Goal: Task Accomplishment & Management: Use online tool/utility

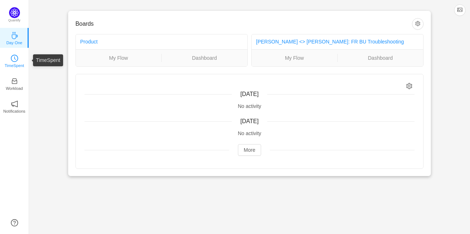
click at [18, 57] on link "TimeSpent" at bounding box center [14, 60] width 7 height 7
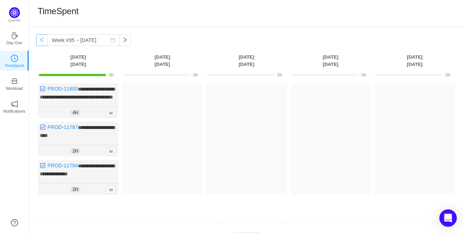
click at [43, 41] on button "button" at bounding box center [42, 40] width 12 height 12
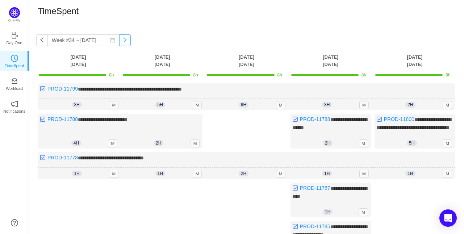
click at [121, 40] on button "button" at bounding box center [125, 40] width 12 height 12
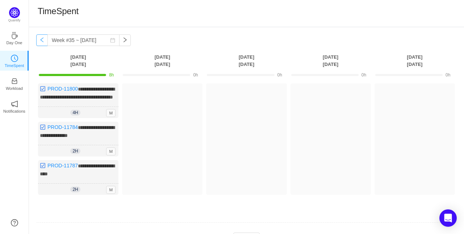
click at [43, 43] on button "button" at bounding box center [42, 40] width 12 height 12
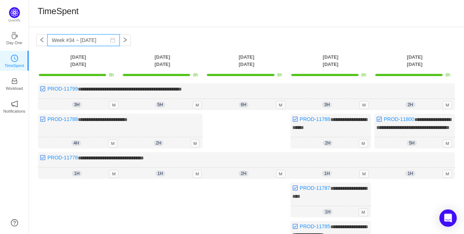
click at [112, 42] on input "Week #34 ~ [DATE]" at bounding box center [83, 40] width 72 height 12
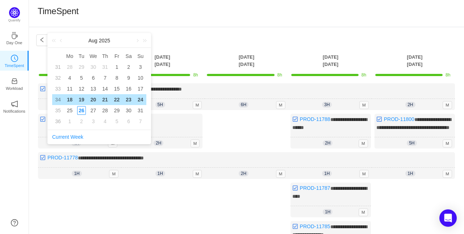
click at [206, 31] on div "**********" at bounding box center [246, 173] width 435 height 293
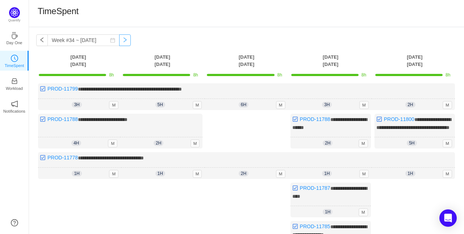
click at [119, 39] on button "button" at bounding box center [125, 40] width 12 height 12
type input "Week #35 ~ [DATE]"
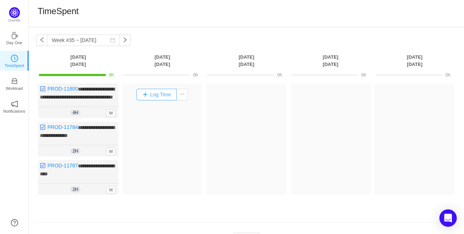
click at [149, 94] on button "Log Time" at bounding box center [157, 95] width 40 height 12
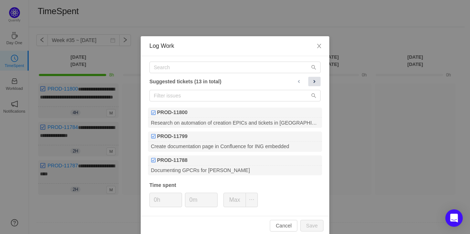
click at [316, 80] on button at bounding box center [314, 81] width 12 height 9
click at [312, 80] on span at bounding box center [314, 82] width 6 height 6
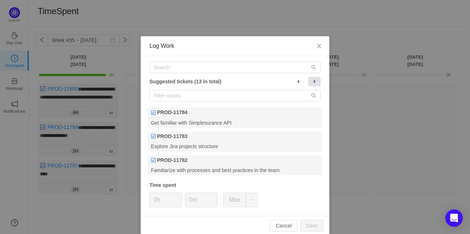
click at [312, 80] on span at bounding box center [314, 82] width 6 height 6
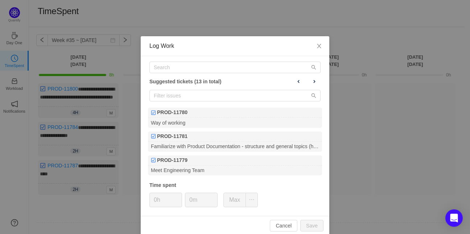
click at [286, 80] on div "Suggested tickets (13 in total)" at bounding box center [234, 81] width 171 height 9
click at [292, 80] on button at bounding box center [298, 81] width 12 height 9
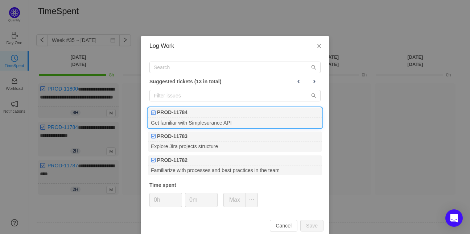
click at [257, 115] on div "PROD-11784" at bounding box center [235, 113] width 174 height 10
click at [157, 200] on input "0h" at bounding box center [166, 200] width 32 height 14
click at [309, 228] on button "Save" at bounding box center [311, 226] width 23 height 12
type input "0h"
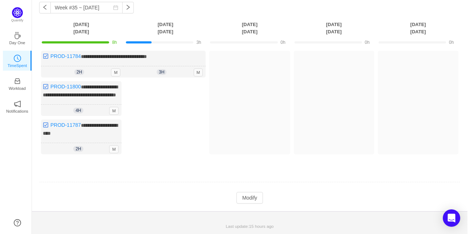
scroll to position [38, 0]
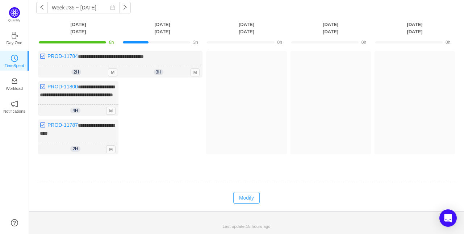
click at [239, 195] on button "Modify" at bounding box center [246, 198] width 26 height 12
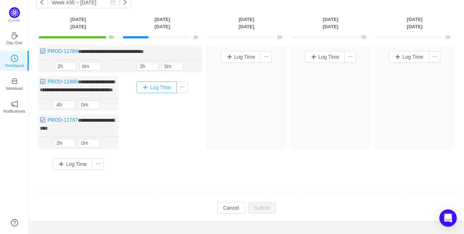
click at [158, 88] on button "Log Time" at bounding box center [157, 88] width 40 height 12
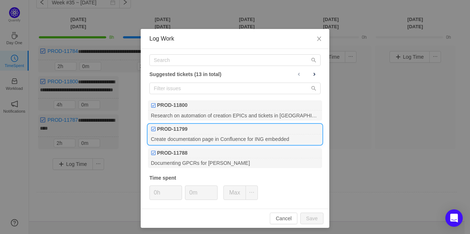
scroll to position [9, 0]
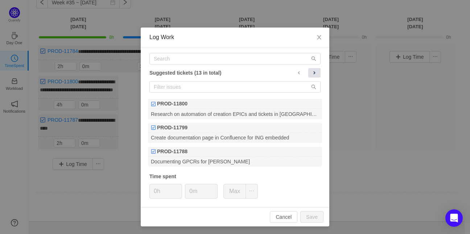
click at [308, 75] on button at bounding box center [314, 72] width 12 height 9
click at [311, 72] on span at bounding box center [314, 73] width 6 height 6
click at [308, 69] on button at bounding box center [314, 72] width 12 height 9
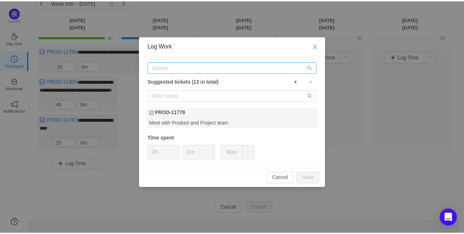
scroll to position [0, 0]
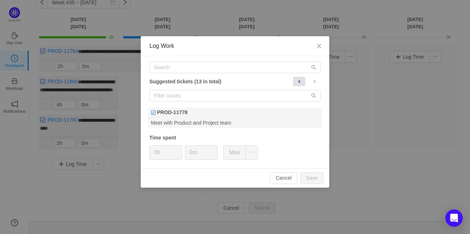
click at [300, 83] on span at bounding box center [299, 82] width 6 height 6
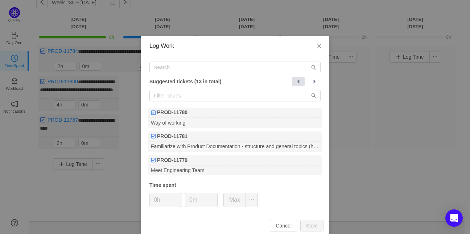
click at [300, 83] on button at bounding box center [298, 81] width 12 height 9
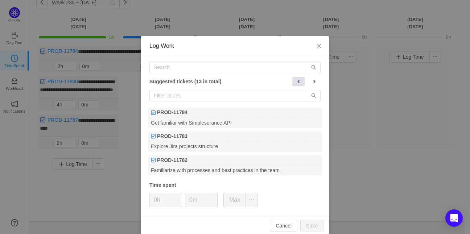
click at [300, 83] on button at bounding box center [298, 81] width 12 height 9
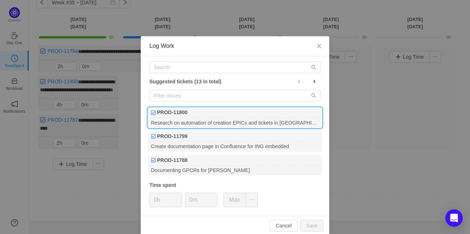
click at [242, 109] on div "PROD-11800" at bounding box center [235, 113] width 174 height 10
click at [306, 226] on button "Save" at bounding box center [311, 226] width 23 height 12
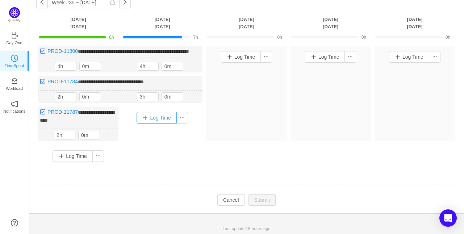
click at [160, 124] on button "Log Time" at bounding box center [157, 118] width 40 height 12
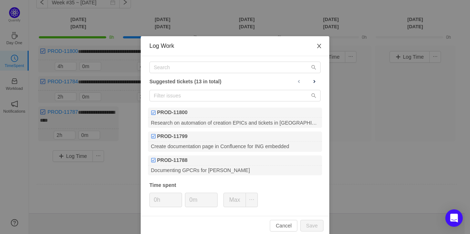
click at [319, 41] on span "Close" at bounding box center [319, 46] width 20 height 20
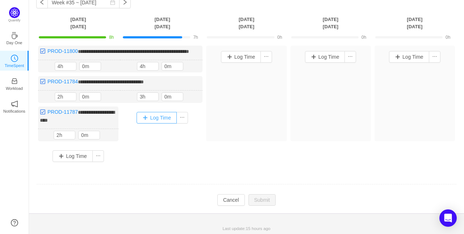
click at [154, 124] on button "Log Time" at bounding box center [157, 118] width 40 height 12
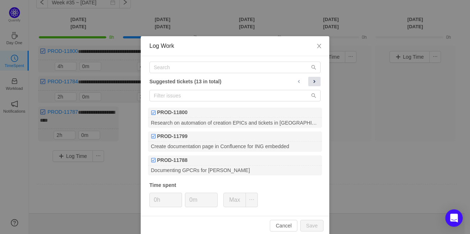
click at [311, 84] on span at bounding box center [314, 82] width 6 height 6
click at [311, 83] on span at bounding box center [314, 82] width 6 height 6
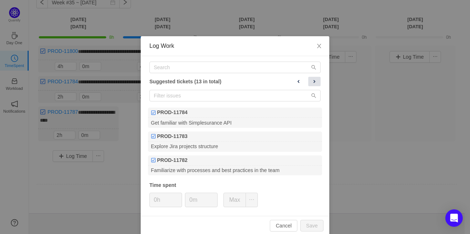
click at [311, 83] on span at bounding box center [314, 82] width 6 height 6
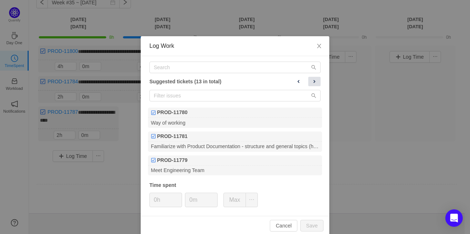
click at [311, 83] on span at bounding box center [314, 82] width 6 height 6
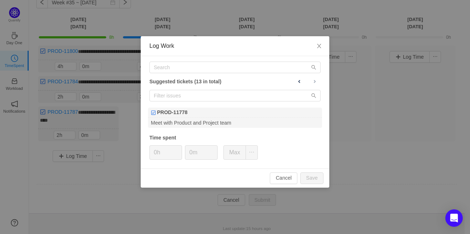
click at [262, 104] on div "Suggested tickets (13 in total) PROD-11778 Meet with Product and Project team T…" at bounding box center [235, 112] width 188 height 112
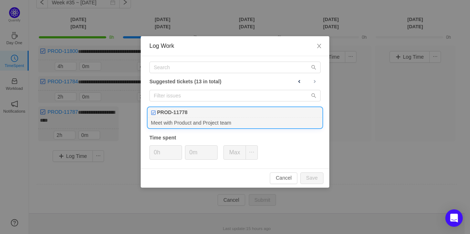
click at [254, 115] on div "PROD-11778" at bounding box center [235, 113] width 174 height 10
click at [316, 170] on div "Cancel Save" at bounding box center [235, 178] width 188 height 19
click at [315, 174] on button "Save" at bounding box center [311, 179] width 23 height 12
type input "0h"
